Goal: Find specific page/section: Find specific page/section

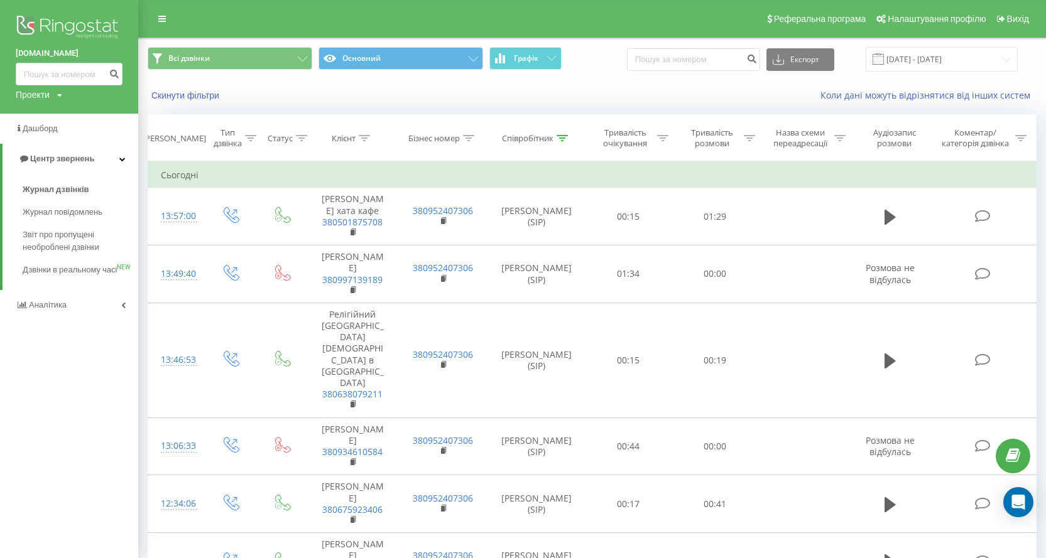
click at [381, 95] on div "Скинути фільтри" at bounding box center [309, 95] width 340 height 13
